Goal: Information Seeking & Learning: Learn about a topic

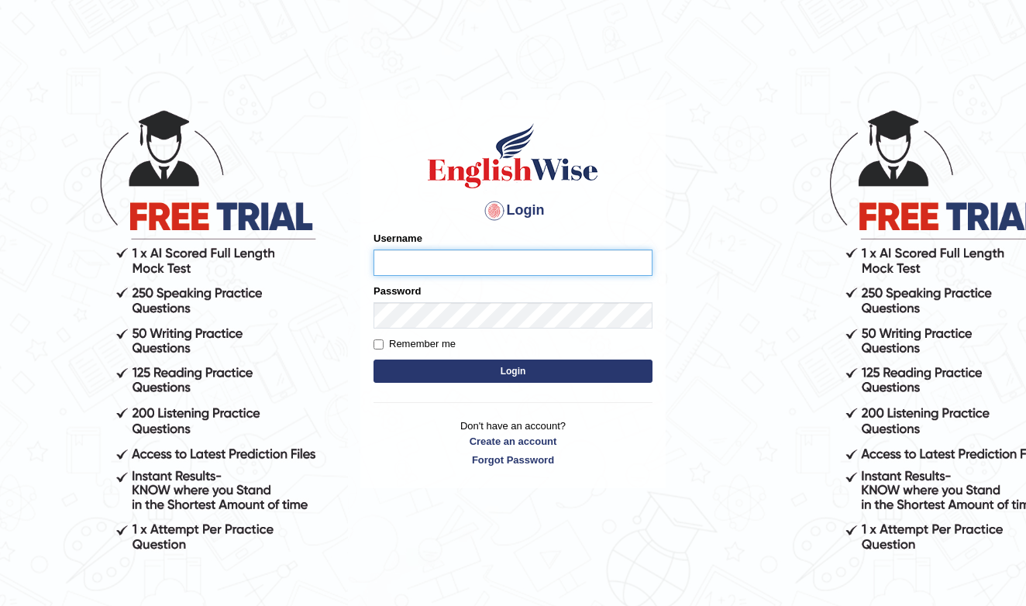
type input "Daaas"
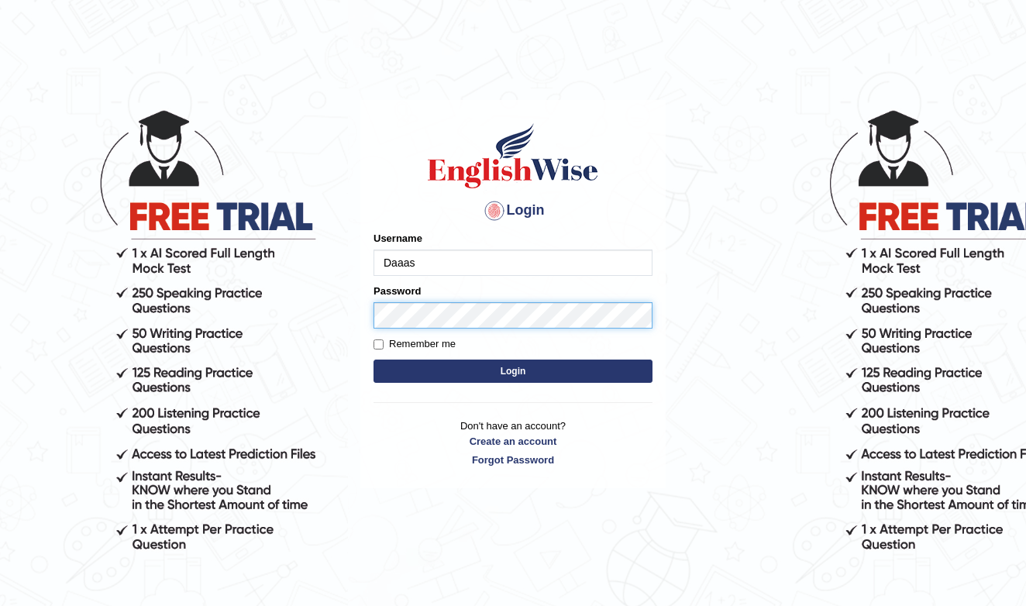
click at [513, 371] on button "Login" at bounding box center [512, 370] width 279 height 23
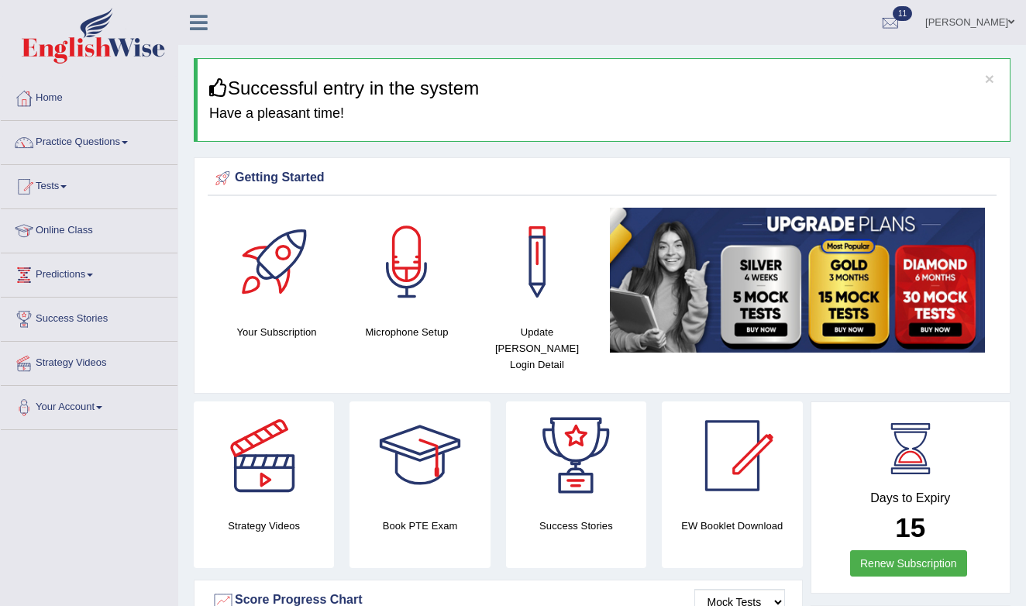
click at [54, 141] on link "Practice Questions" at bounding box center [89, 140] width 177 height 39
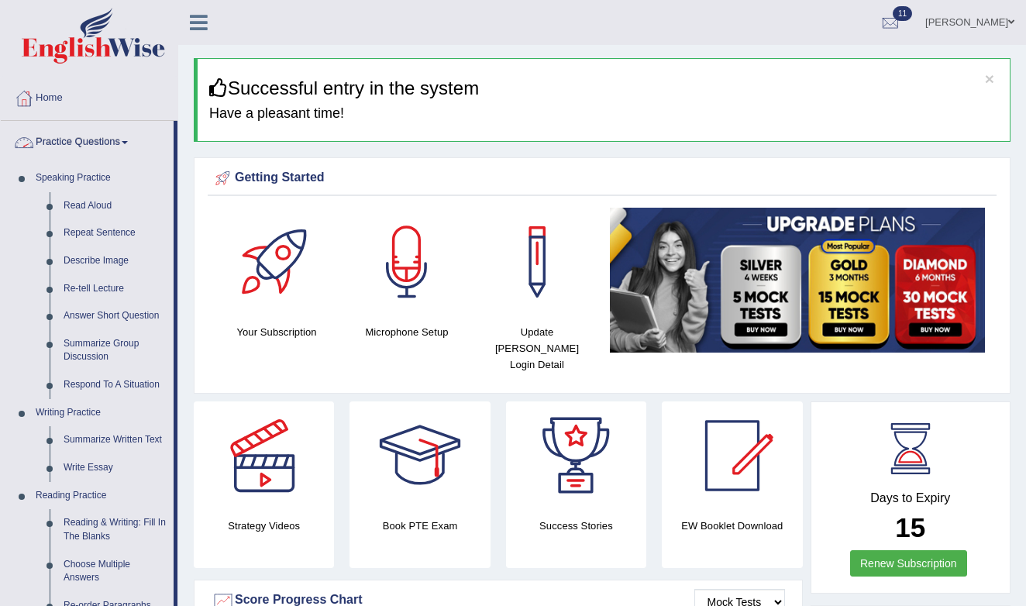
click at [75, 142] on link "Practice Questions" at bounding box center [87, 140] width 173 height 39
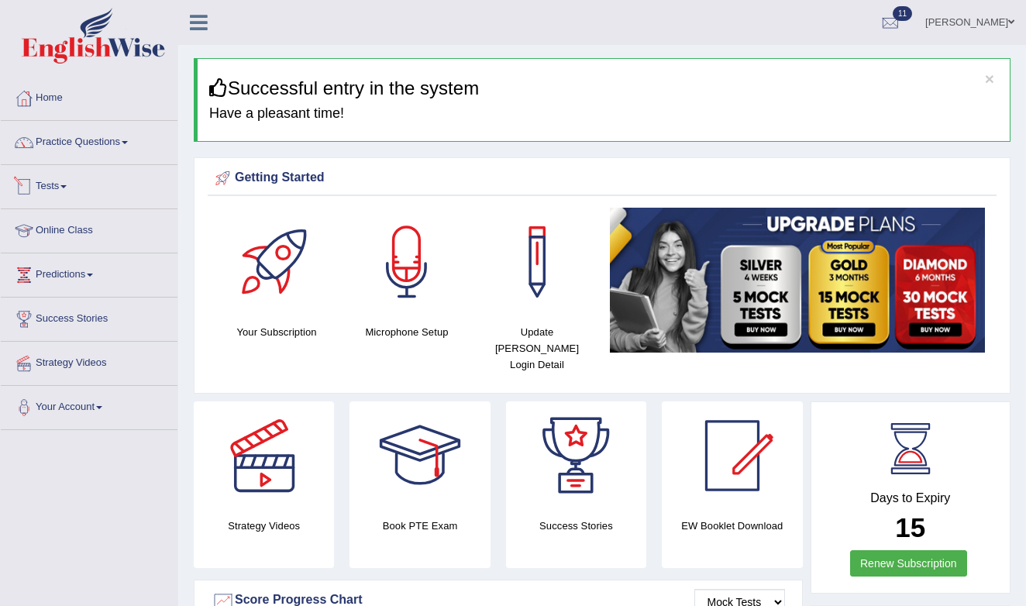
click at [53, 187] on link "Tests" at bounding box center [89, 184] width 177 height 39
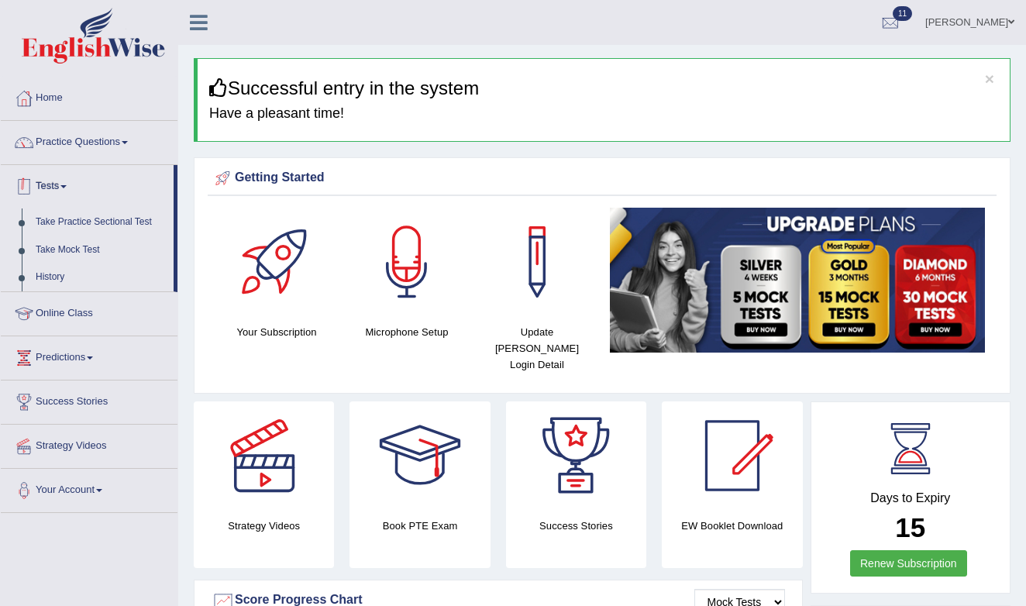
click at [55, 193] on link "Tests" at bounding box center [87, 184] width 173 height 39
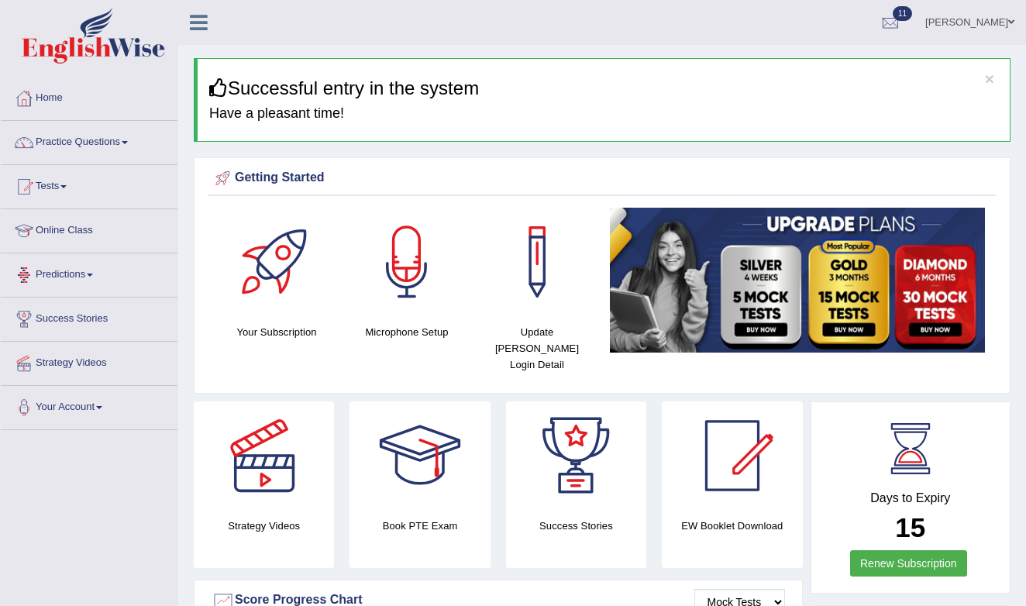
click at [61, 184] on link "Tests" at bounding box center [89, 184] width 177 height 39
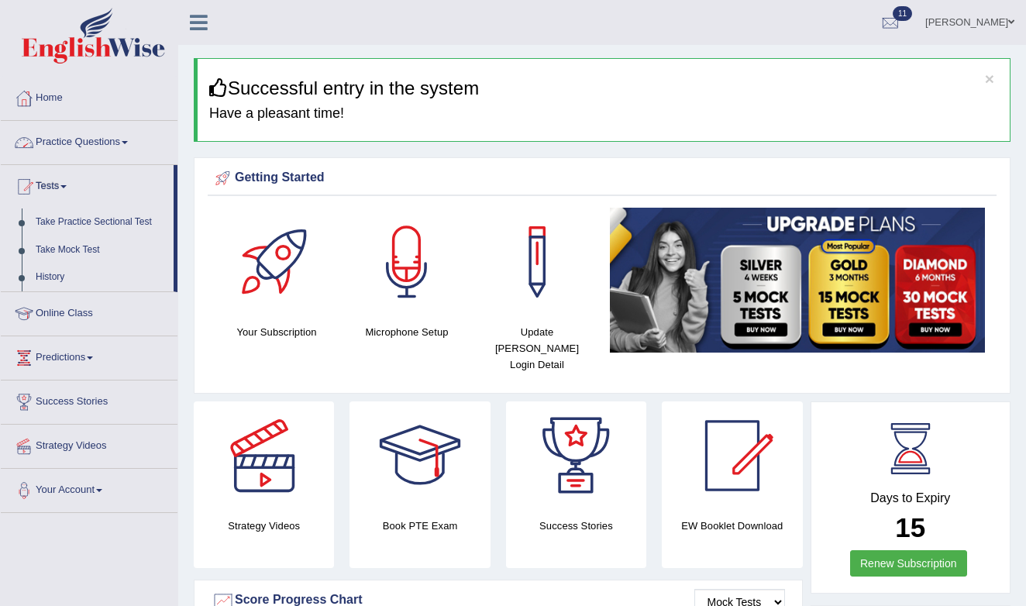
click at [88, 142] on link "Practice Questions" at bounding box center [89, 140] width 177 height 39
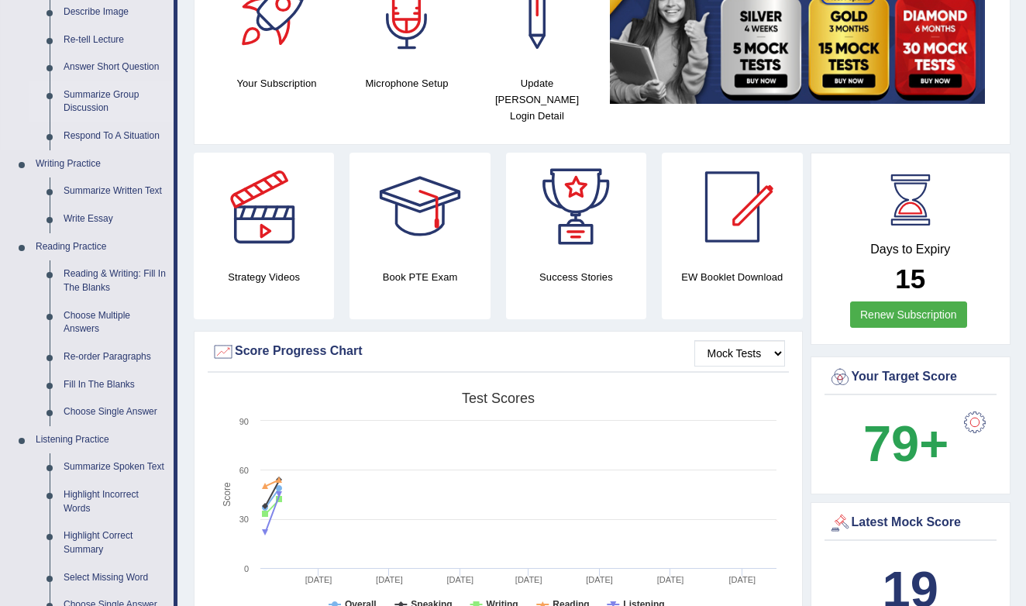
scroll to position [259, 0]
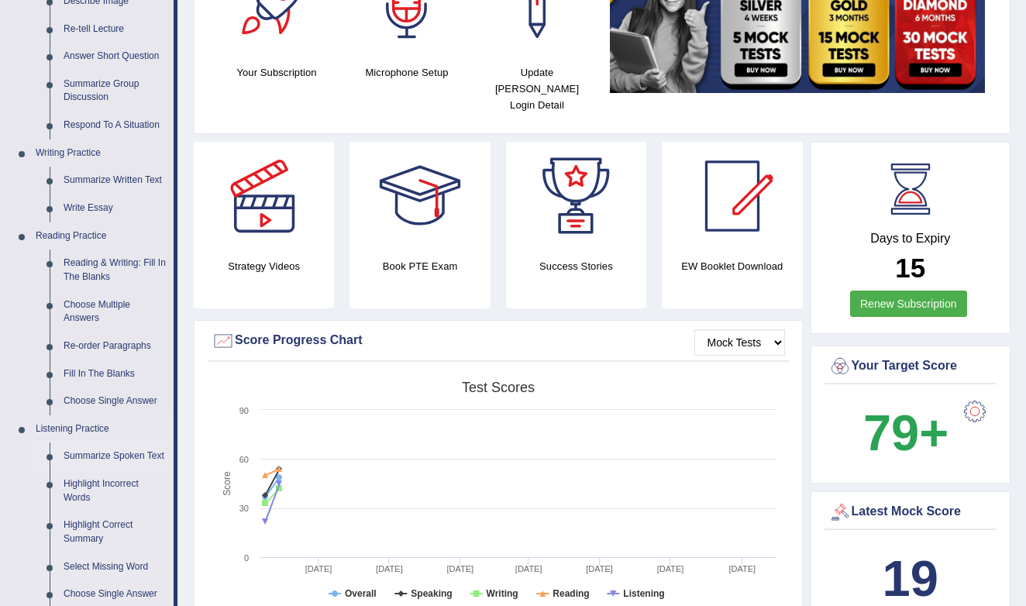
click at [87, 450] on link "Summarize Spoken Text" at bounding box center [115, 456] width 117 height 28
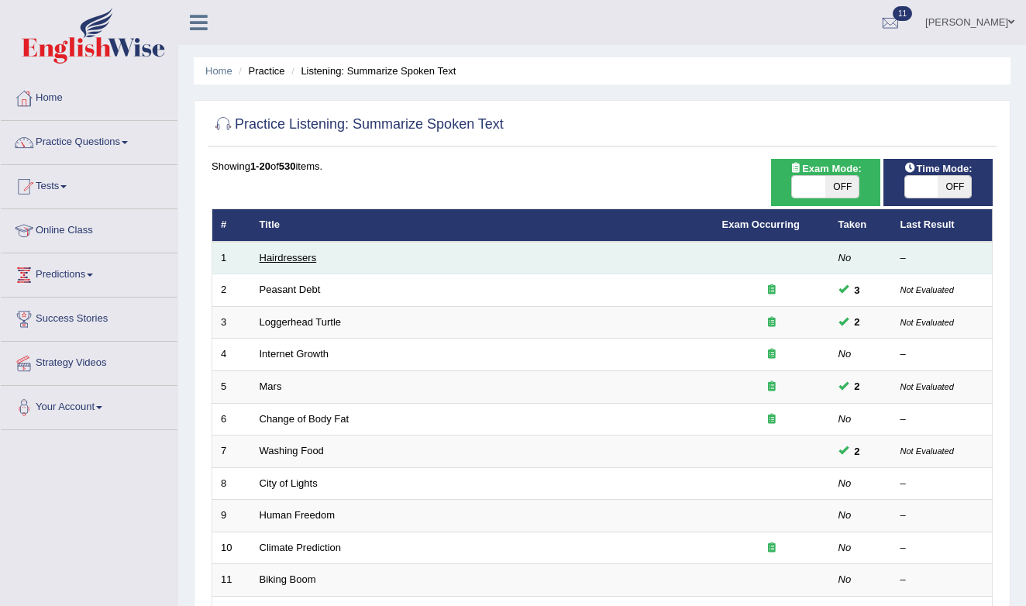
click at [290, 255] on link "Hairdressers" at bounding box center [287, 258] width 57 height 12
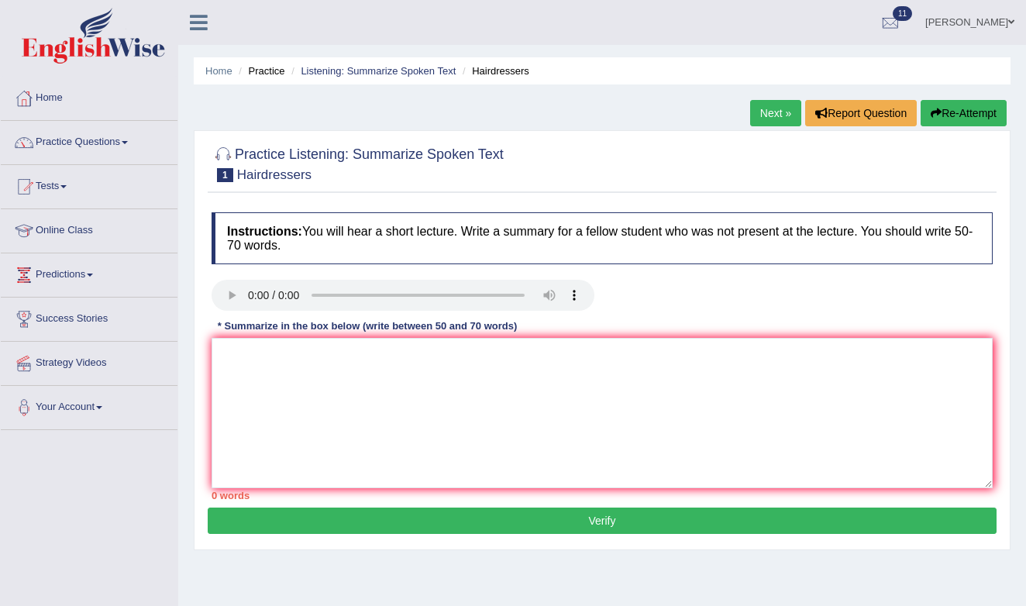
click at [225, 295] on audio at bounding box center [402, 295] width 383 height 31
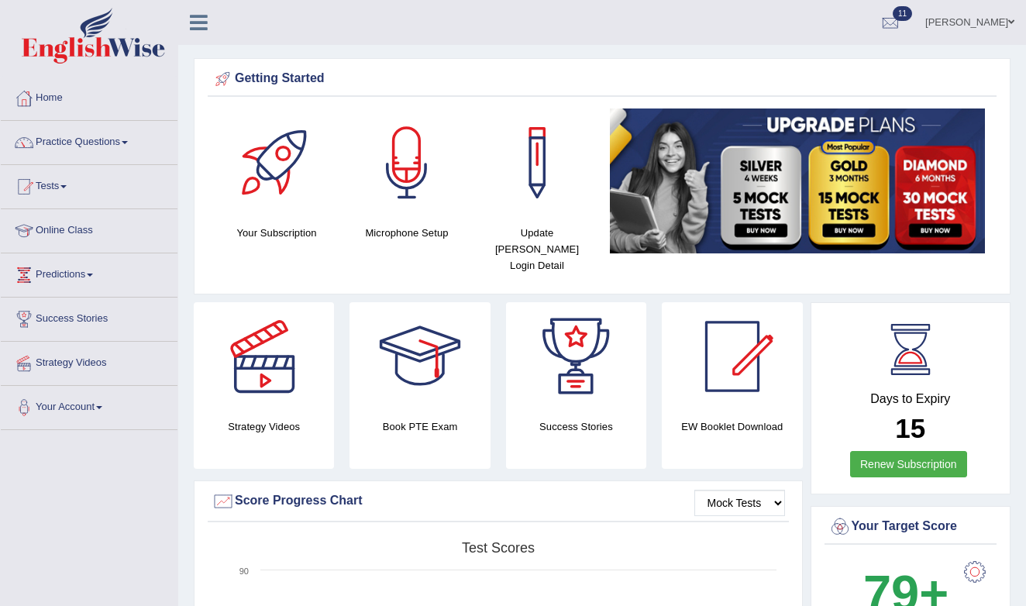
click at [198, 30] on icon at bounding box center [199, 22] width 18 height 20
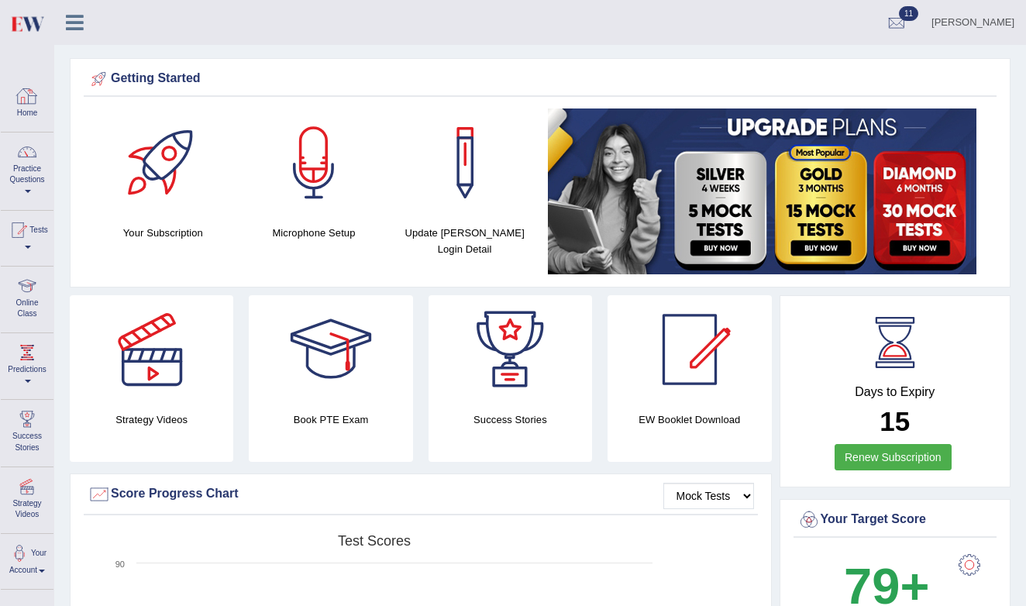
click at [28, 94] on div at bounding box center [26, 95] width 23 height 23
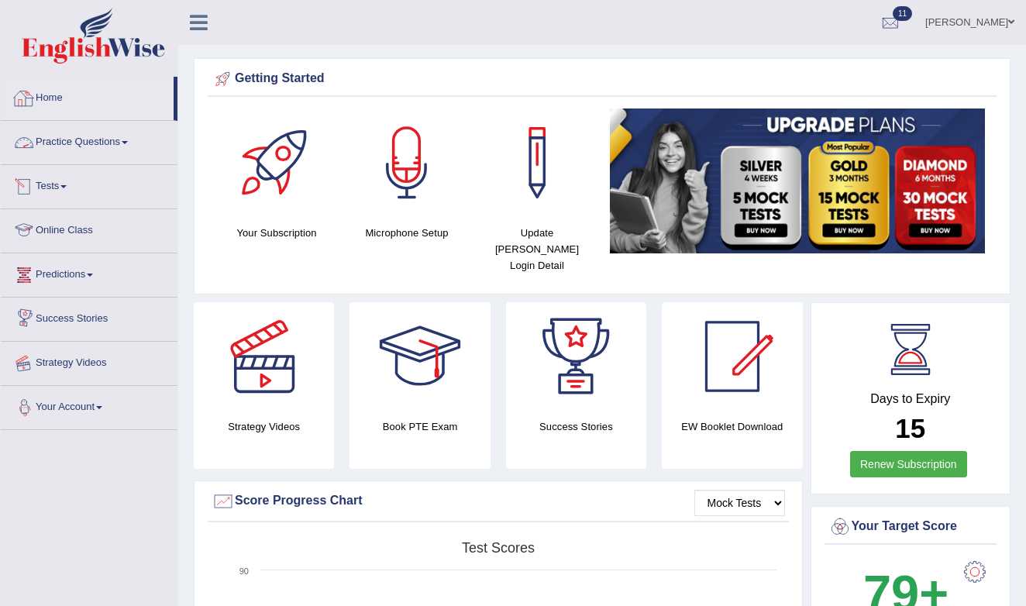
click at [108, 404] on link "Your Account" at bounding box center [89, 405] width 177 height 39
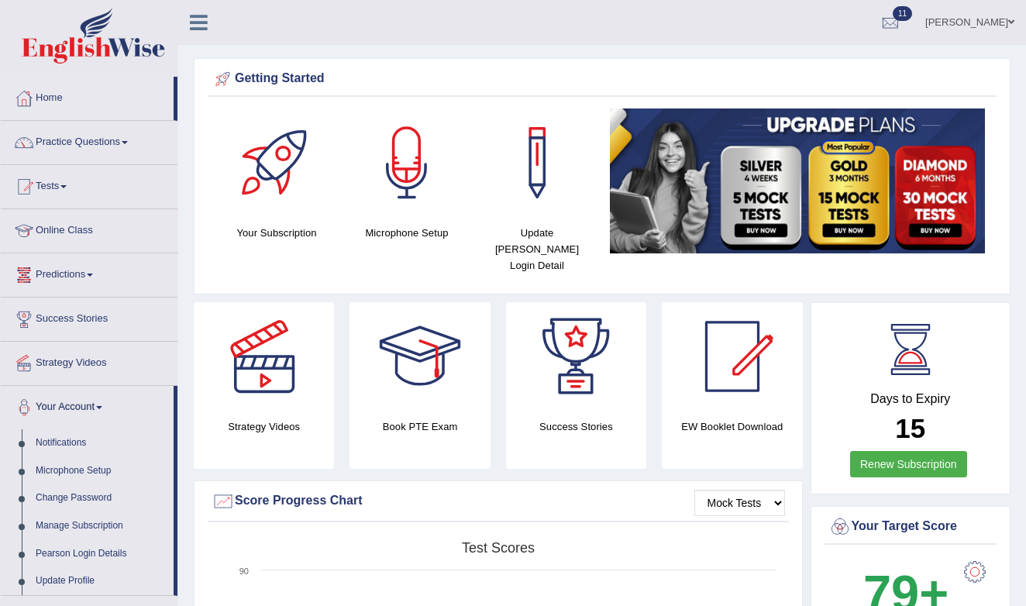
click at [1009, 17] on link "[PERSON_NAME]" at bounding box center [969, 20] width 112 height 40
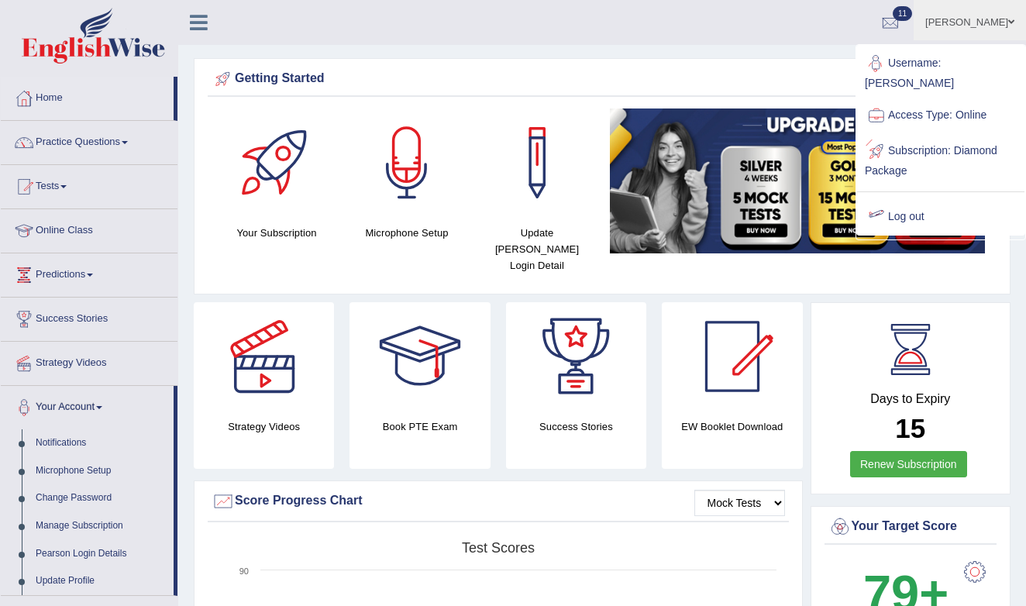
click at [908, 199] on link "Log out" at bounding box center [940, 217] width 167 height 36
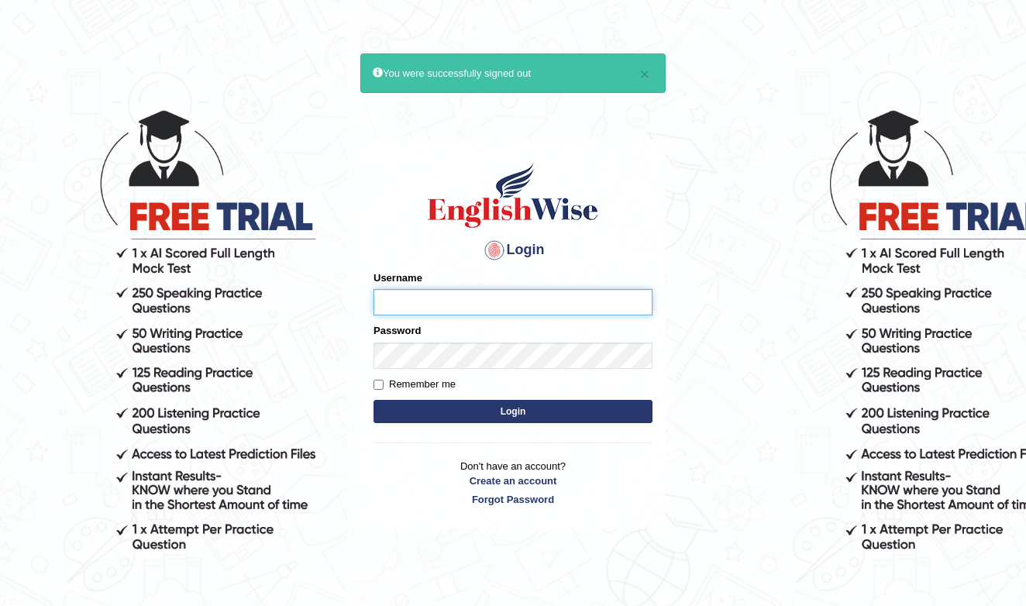
type input "Daaas"
click at [375, 381] on input "Remember me" at bounding box center [378, 385] width 10 height 10
checkbox input "true"
click at [432, 415] on button "Login" at bounding box center [512, 411] width 279 height 23
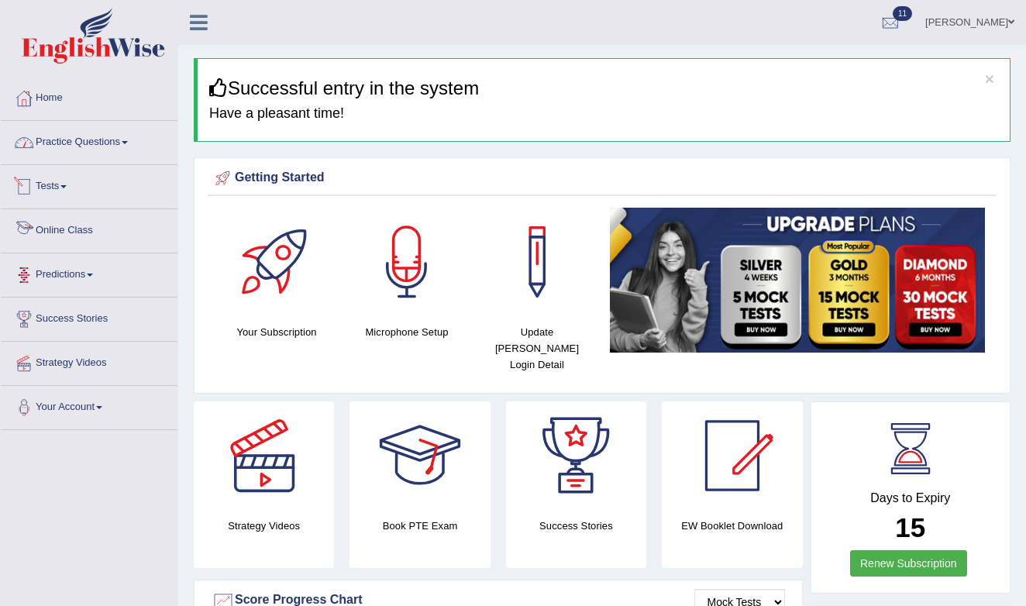
click at [78, 132] on link "Practice Questions" at bounding box center [89, 140] width 177 height 39
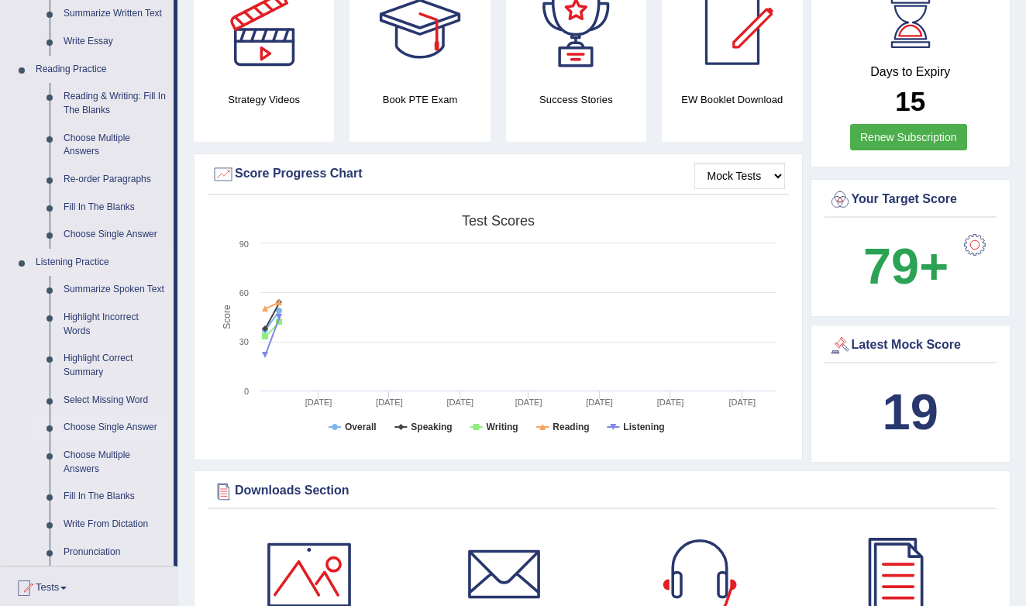
scroll to position [429, 0]
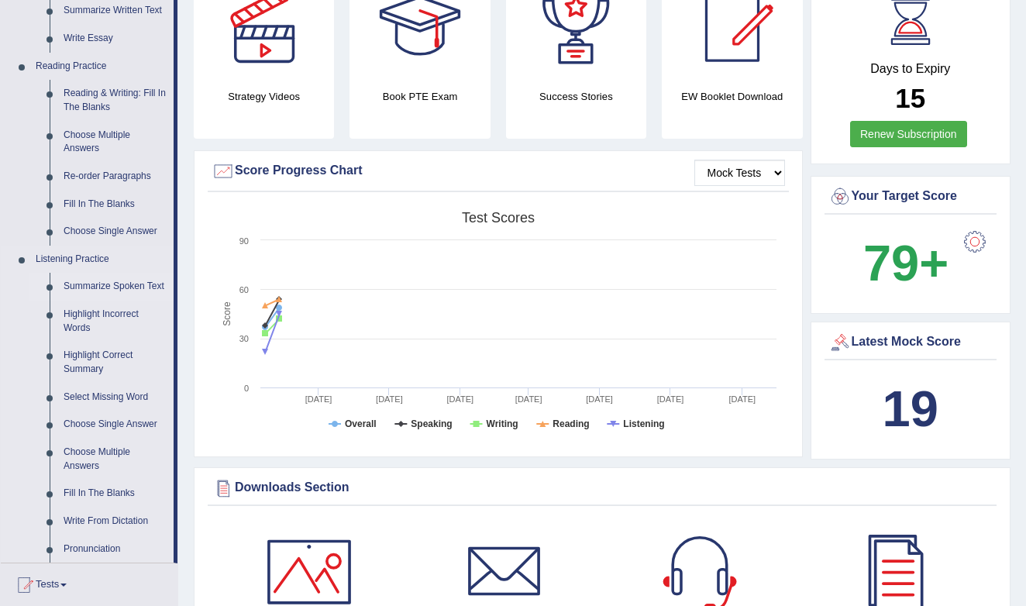
click at [89, 281] on link "Summarize Spoken Text" at bounding box center [115, 287] width 117 height 28
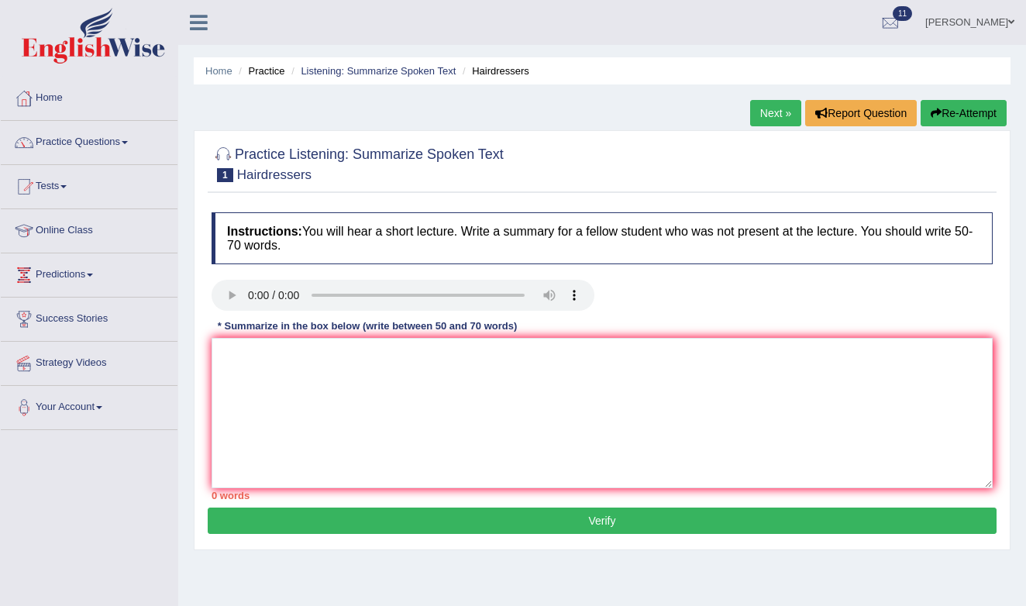
click at [768, 110] on link "Next »" at bounding box center [775, 113] width 51 height 26
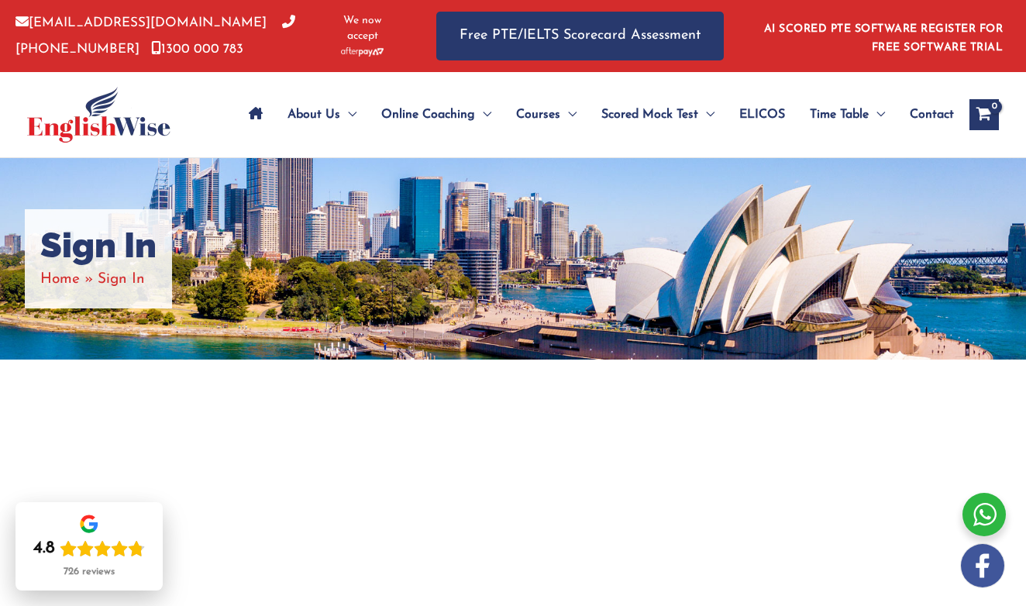
click at [121, 281] on span "Sign In" at bounding box center [121, 279] width 47 height 15
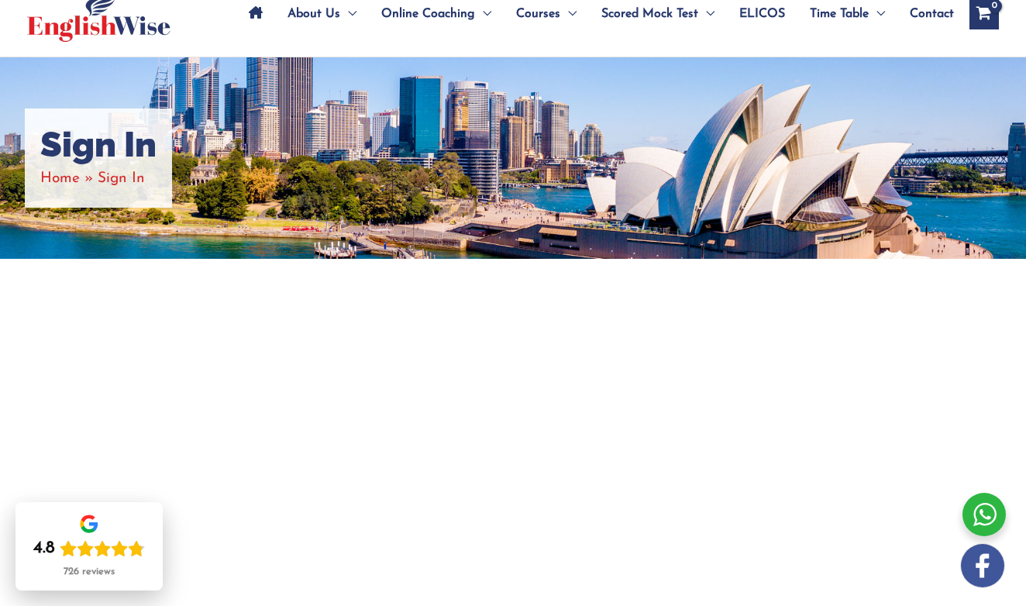
scroll to position [101, 0]
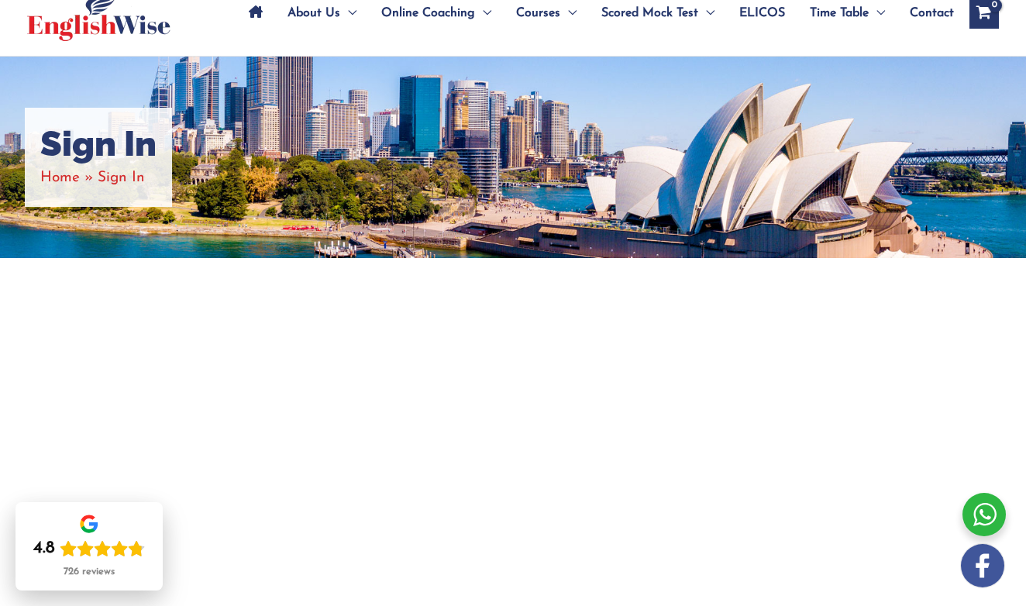
click at [133, 182] on span "Sign In" at bounding box center [121, 177] width 47 height 15
click at [122, 175] on span "Sign In" at bounding box center [121, 177] width 47 height 15
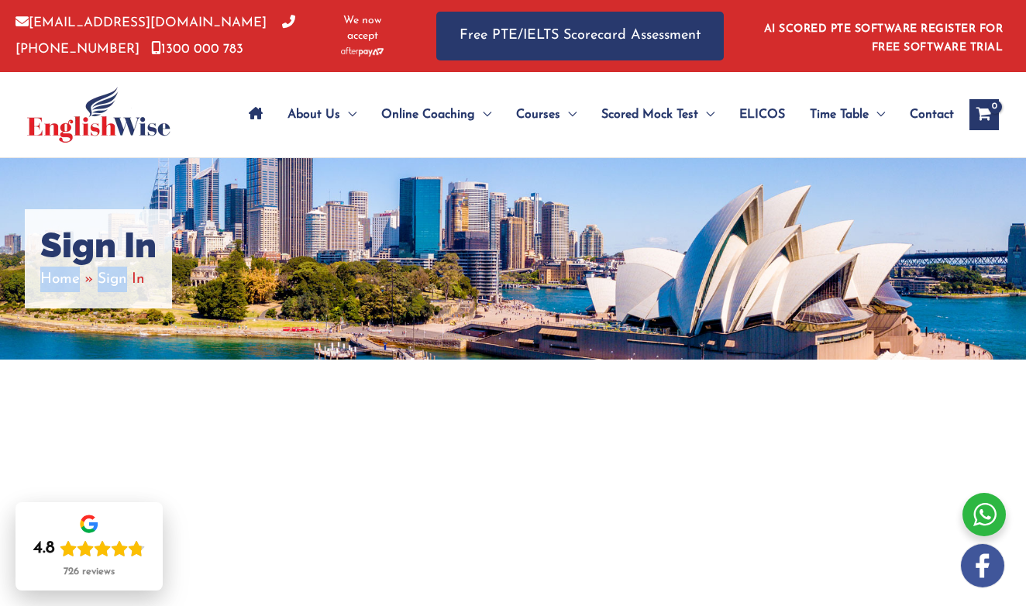
scroll to position [0, 0]
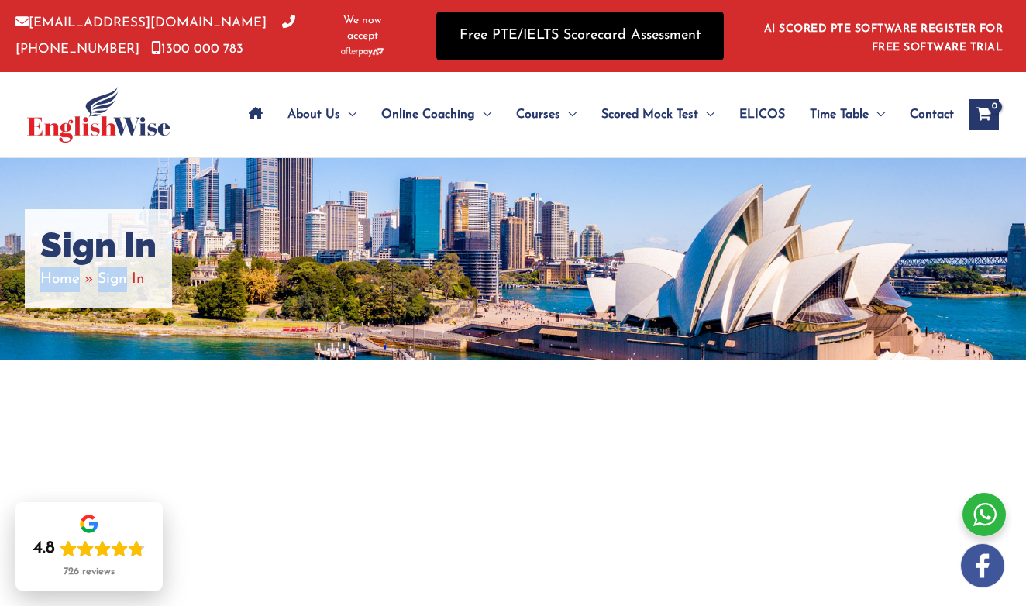
click at [569, 49] on link "Free PTE/IELTS Scorecard Assessment" at bounding box center [579, 36] width 287 height 49
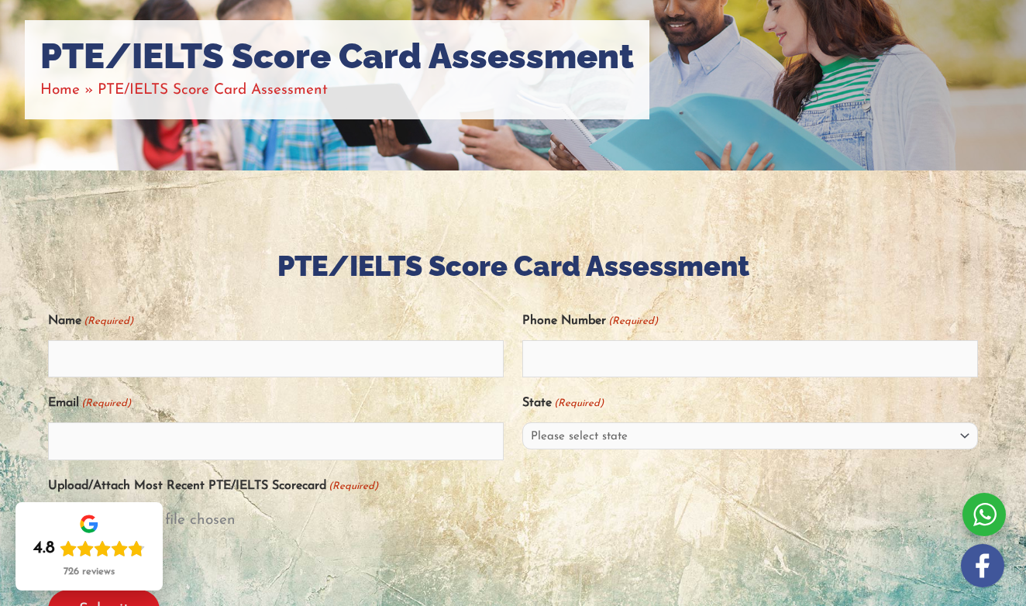
scroll to position [175, 0]
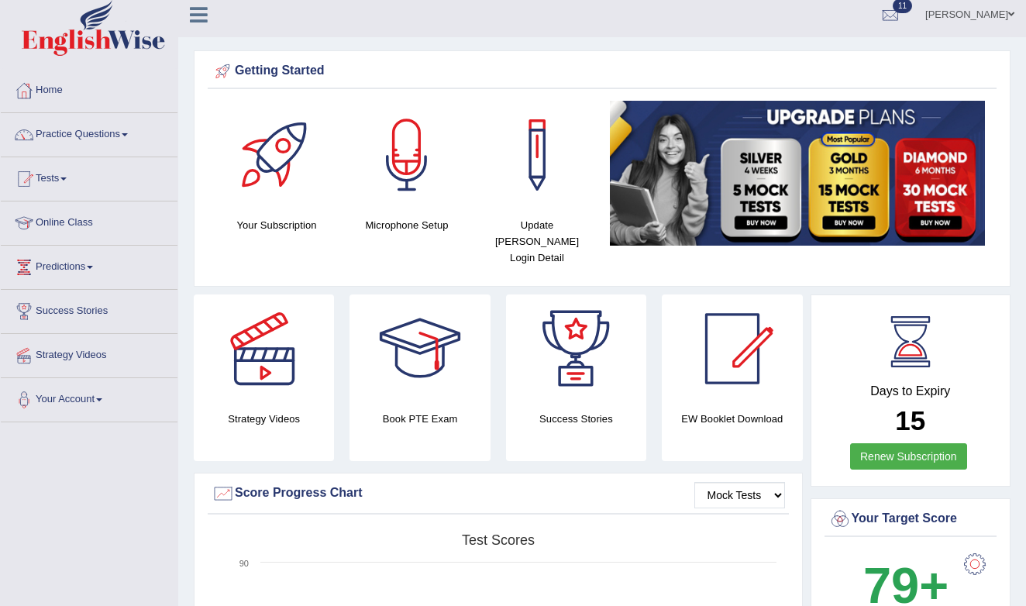
scroll to position [7, 0]
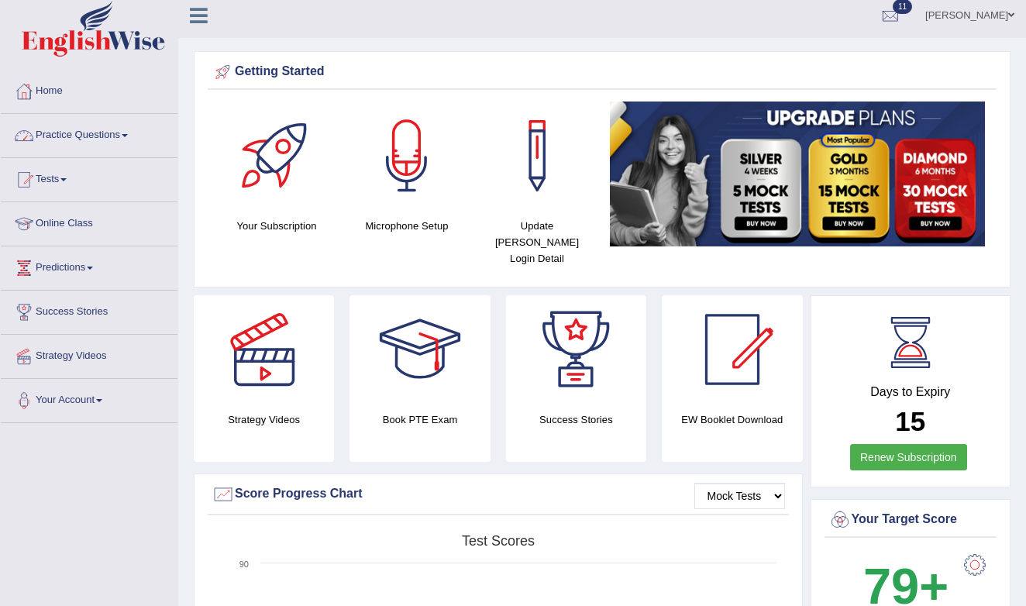
click at [112, 139] on link "Practice Questions" at bounding box center [89, 133] width 177 height 39
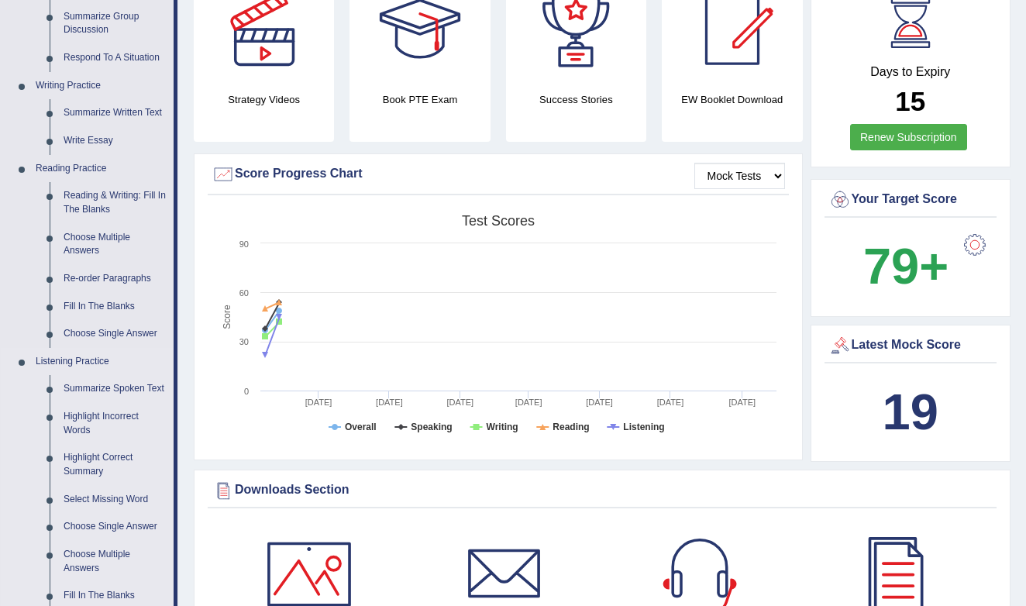
scroll to position [337, 0]
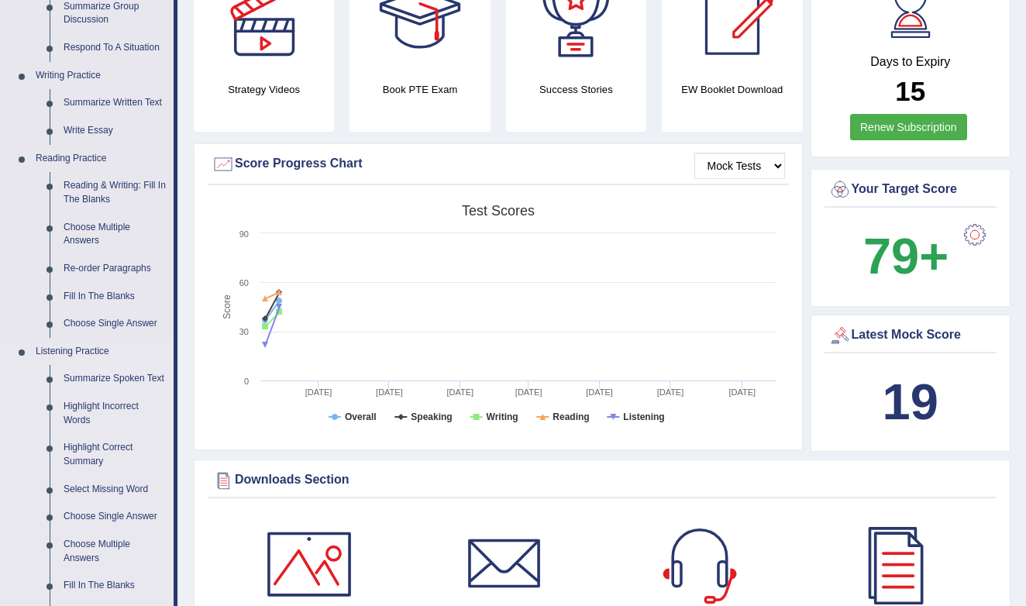
click at [74, 373] on link "Summarize Spoken Text" at bounding box center [115, 379] width 117 height 28
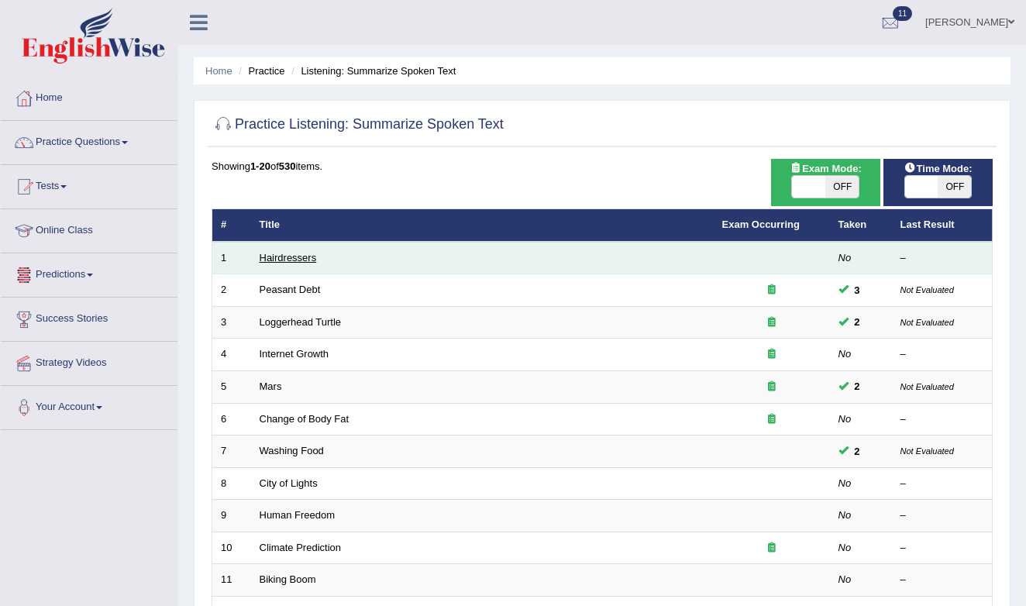
click at [292, 258] on link "Hairdressers" at bounding box center [287, 258] width 57 height 12
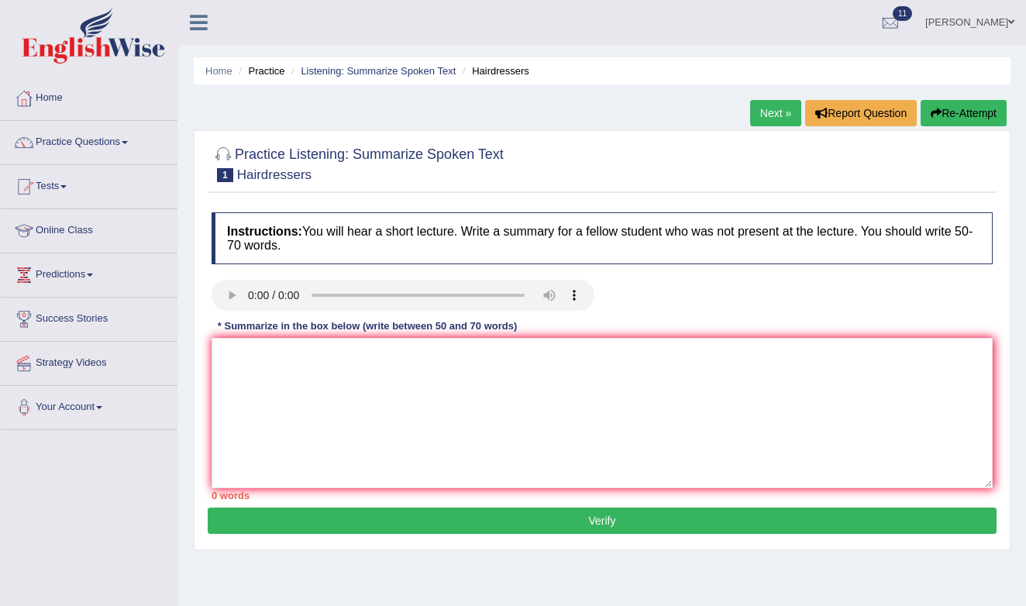
click at [774, 105] on link "Next »" at bounding box center [775, 113] width 51 height 26
